Goal: Navigation & Orientation: Find specific page/section

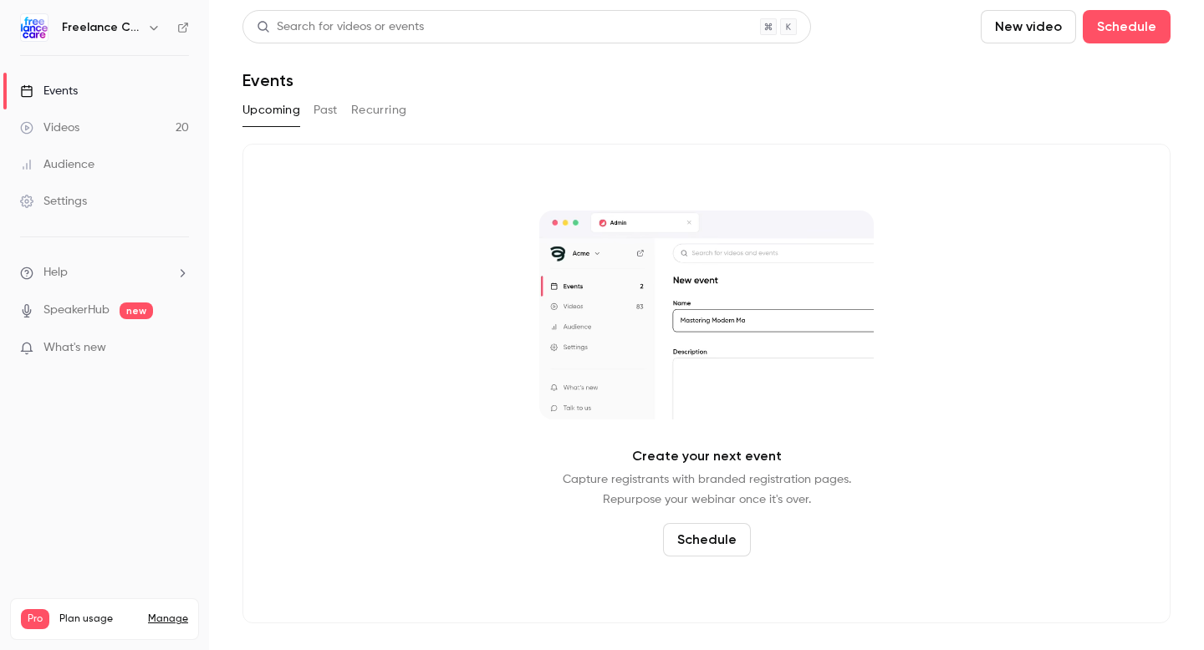
click at [102, 126] on link "Videos 20" at bounding box center [104, 128] width 209 height 37
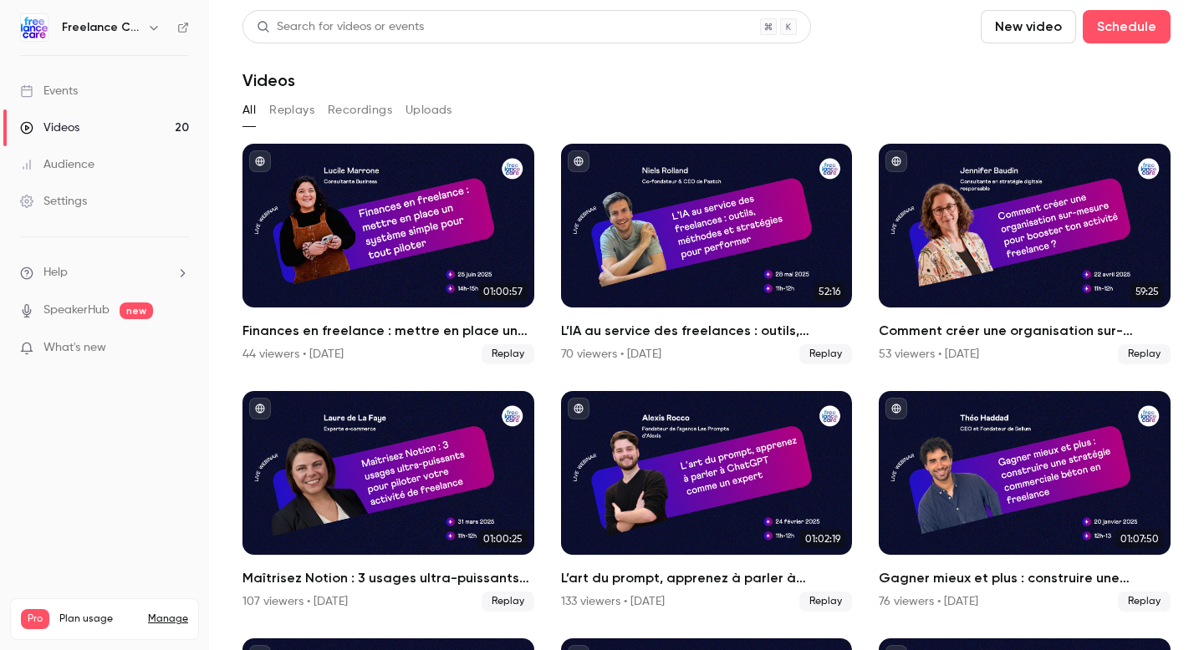
click at [173, 22] on div "Freelance Care" at bounding box center [104, 27] width 169 height 28
click at [179, 24] on icon at bounding box center [183, 28] width 10 height 10
